Goal: Task Accomplishment & Management: Manage account settings

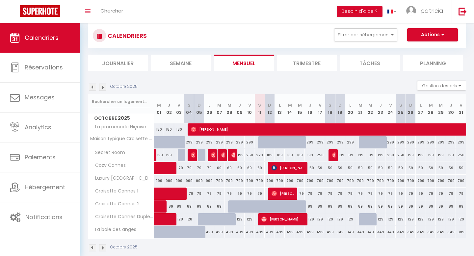
scroll to position [24, 0]
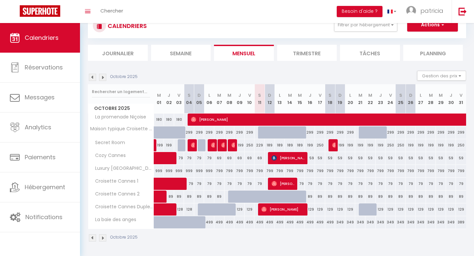
click at [104, 239] on img at bounding box center [102, 238] width 7 height 7
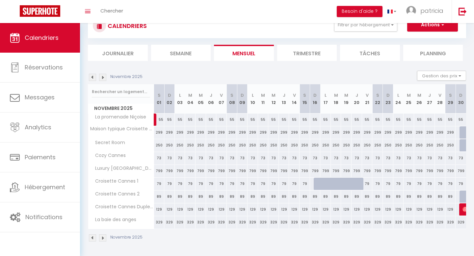
click at [93, 239] on img at bounding box center [92, 238] width 7 height 7
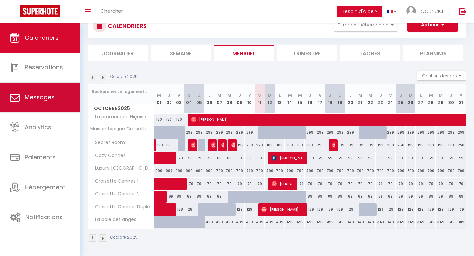
click at [40, 105] on link "Messages" at bounding box center [40, 98] width 80 height 30
select select "message"
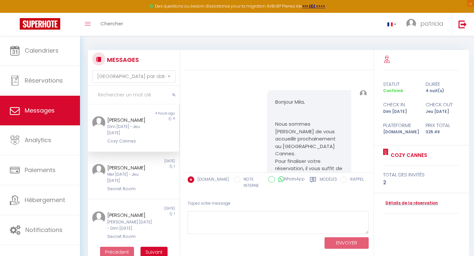
scroll to position [1796, 0]
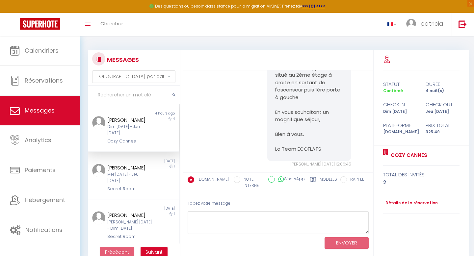
click at [149, 130] on div "[PERSON_NAME] Dim [DATE] - Jeu [DATE] Cozy Cannes" at bounding box center [129, 130] width 53 height 29
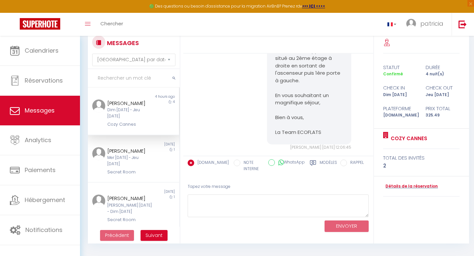
scroll to position [21, 0]
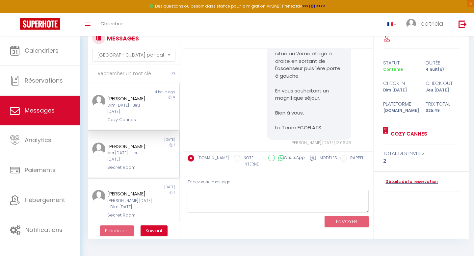
click at [137, 157] on div "Bilal Bouneb Mer [DATE] - Jeu [DATE] Secret Room" at bounding box center [129, 157] width 53 height 29
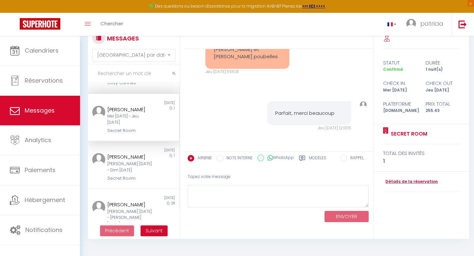
scroll to position [38, 0]
click at [136, 160] on div "[PERSON_NAME] [DATE] - Dim [DATE]" at bounding box center [129, 166] width 44 height 13
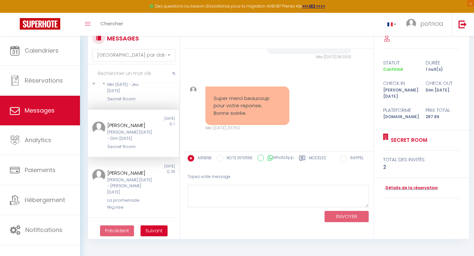
scroll to position [70, 0]
click at [133, 179] on div "[PERSON_NAME] [DATE] - [PERSON_NAME] [DATE]" at bounding box center [129, 185] width 44 height 19
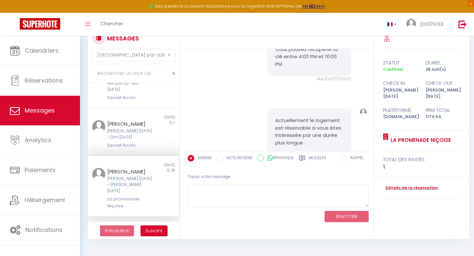
scroll to position [4412, 0]
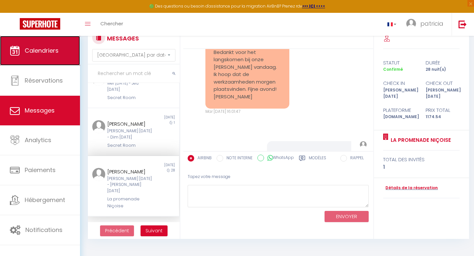
click at [71, 48] on link "Calendriers" at bounding box center [40, 51] width 80 height 30
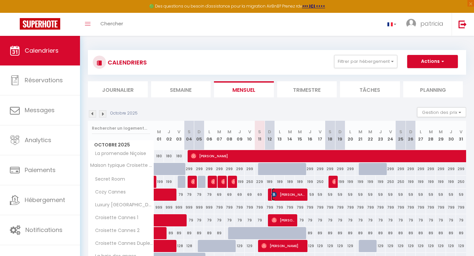
click at [285, 194] on span "[PERSON_NAME]" at bounding box center [289, 194] width 34 height 13
select select "OK"
select select "KO"
select select "1"
select select "0"
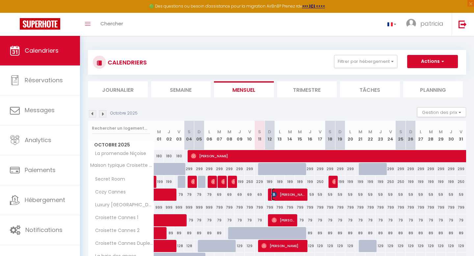
select select "1"
select select
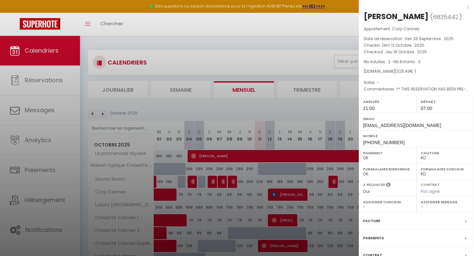
click at [285, 194] on div at bounding box center [237, 128] width 474 height 256
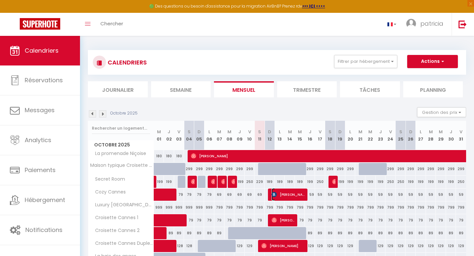
click at [285, 194] on span "[PERSON_NAME]" at bounding box center [289, 194] width 34 height 13
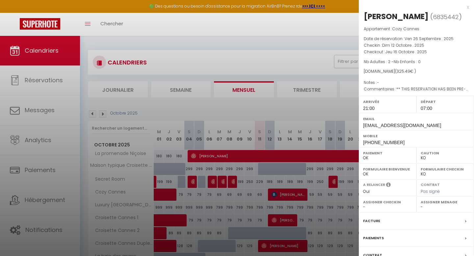
click at [285, 194] on div at bounding box center [237, 128] width 474 height 256
